Goal: Navigation & Orientation: Understand site structure

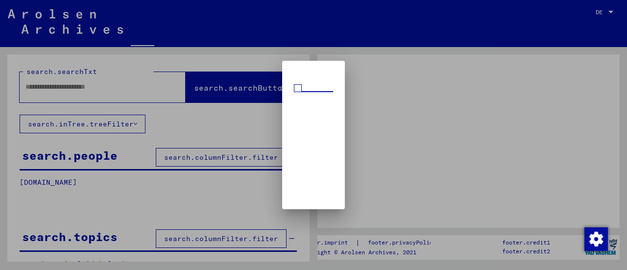
click at [412, 104] on div at bounding box center [313, 135] width 627 height 270
click at [294, 84] on span at bounding box center [298, 88] width 8 height 8
click at [228, 129] on div at bounding box center [313, 135] width 627 height 270
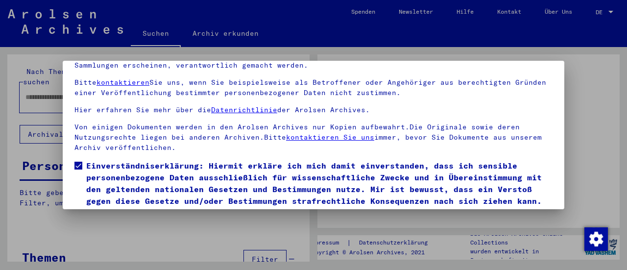
scroll to position [76, 0]
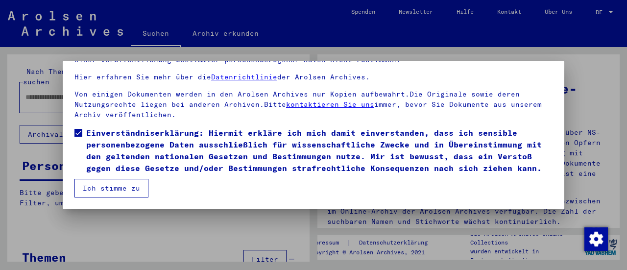
click at [123, 181] on button "Ich stimme zu" at bounding box center [111, 188] width 74 height 19
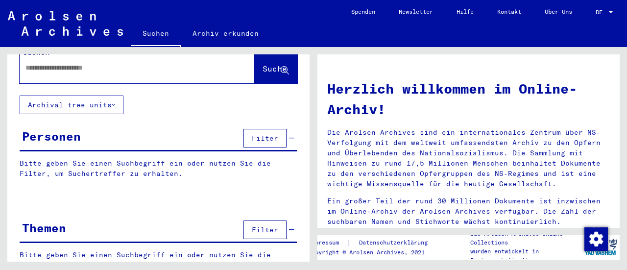
scroll to position [44, 0]
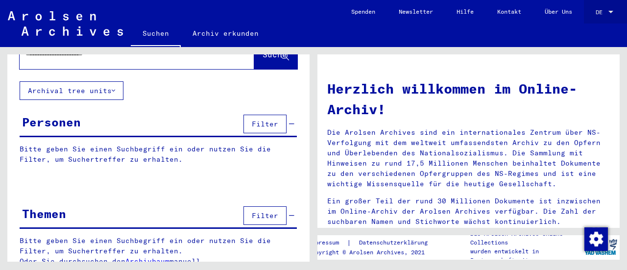
click at [609, 13] on div at bounding box center [611, 12] width 9 height 7
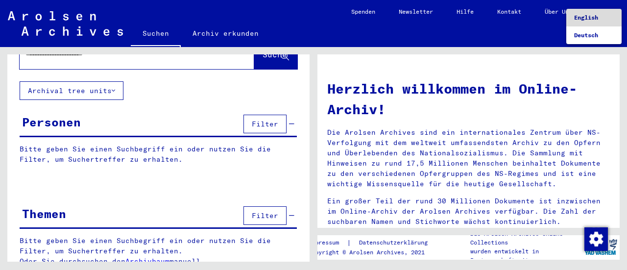
click at [586, 20] on span "English" at bounding box center [586, 17] width 24 height 7
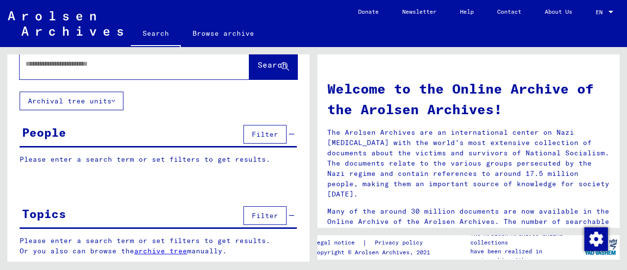
click at [149, 248] on link "archive tree" at bounding box center [160, 250] width 53 height 9
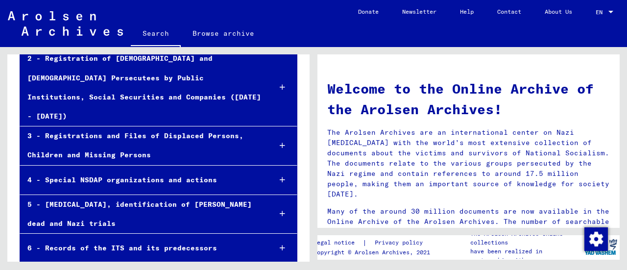
scroll to position [192, 0]
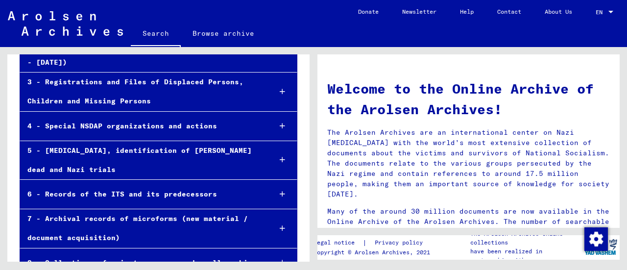
click at [132, 209] on div "7 - Archival records of microforms (new material / document acquisition)" at bounding box center [141, 228] width 243 height 38
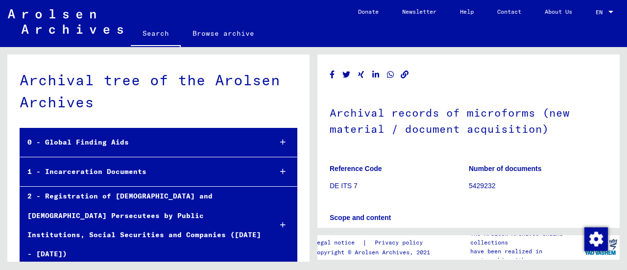
click at [101, 28] on img at bounding box center [65, 21] width 115 height 25
